Goal: Navigation & Orientation: Find specific page/section

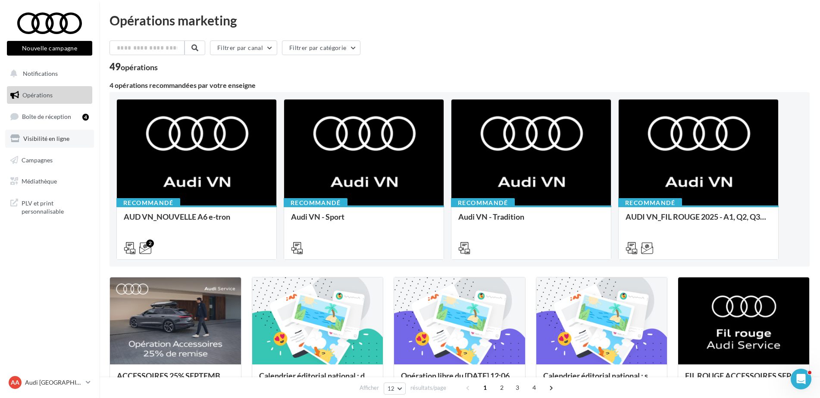
click at [47, 141] on span "Visibilité en ligne" at bounding box center [46, 138] width 46 height 7
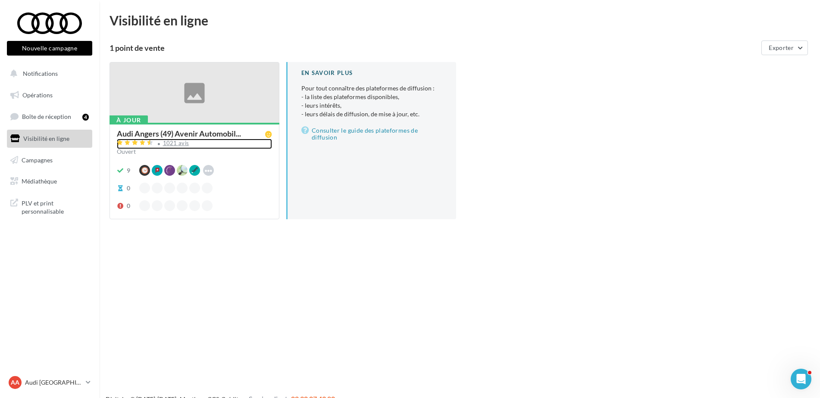
click at [172, 141] on div "1021 avis" at bounding box center [176, 143] width 26 height 6
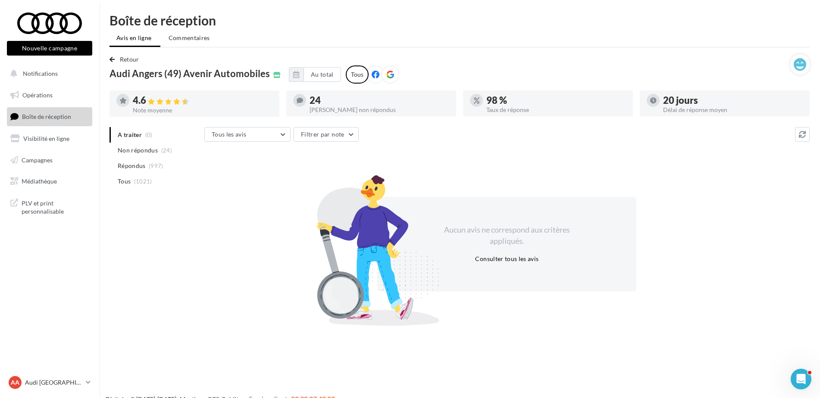
click at [57, 391] on div "AA Audi ANGERS audi-ange-tar" at bounding box center [49, 382] width 85 height 17
click at [62, 382] on p "Audi [GEOGRAPHIC_DATA]" at bounding box center [53, 382] width 57 height 9
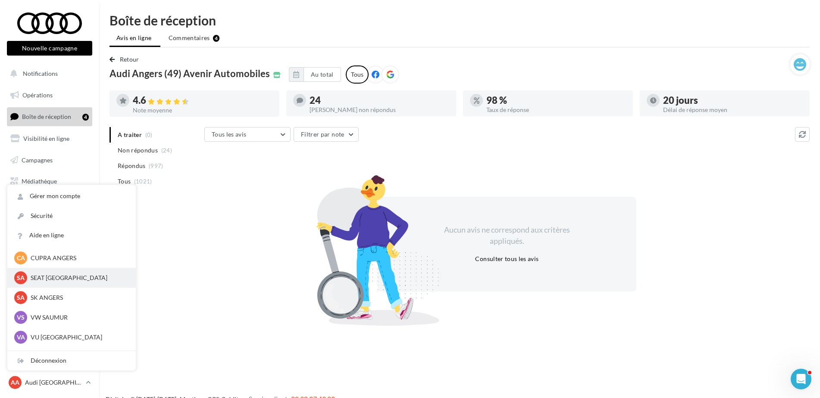
scroll to position [79, 0]
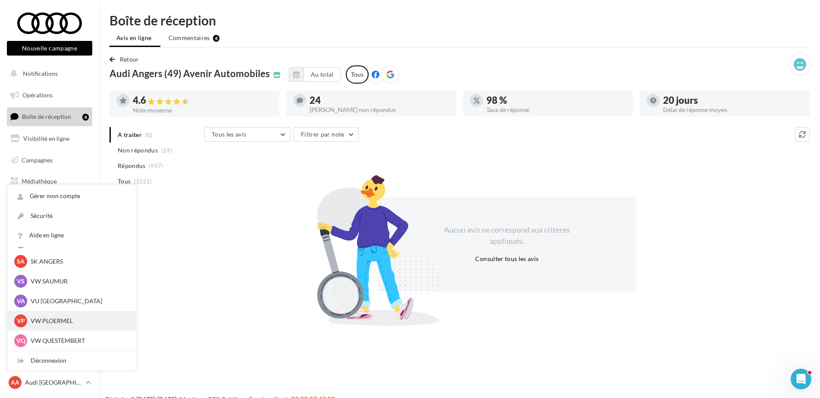
click at [68, 322] on p "VW PLOERMEL" at bounding box center [78, 321] width 95 height 9
